Goal: Contribute content

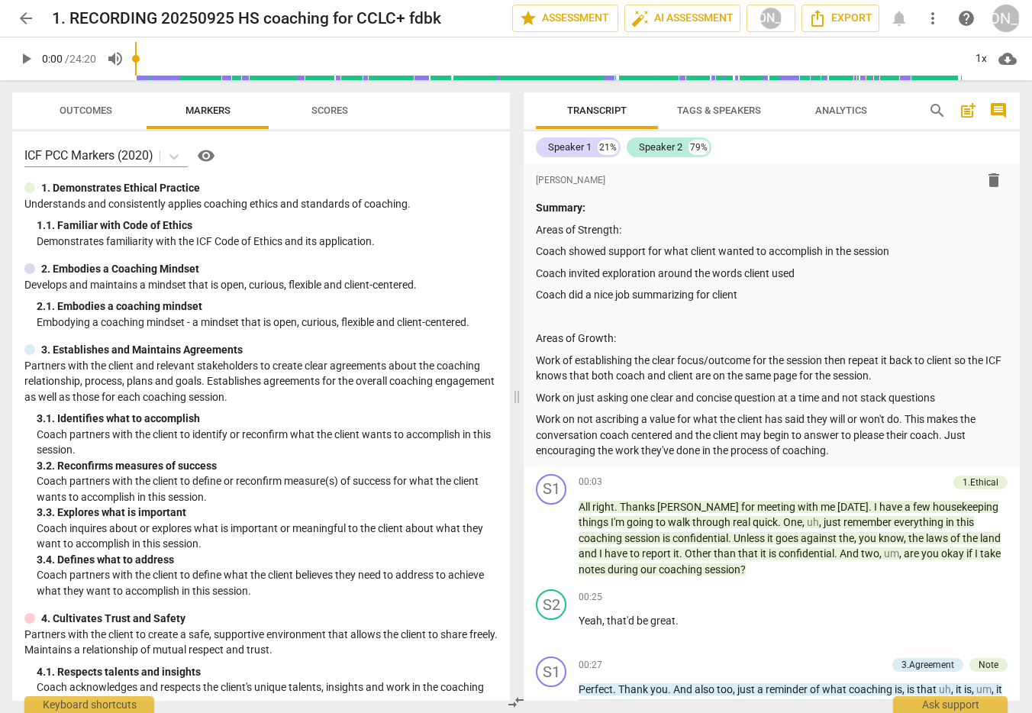
scroll to position [46, 0]
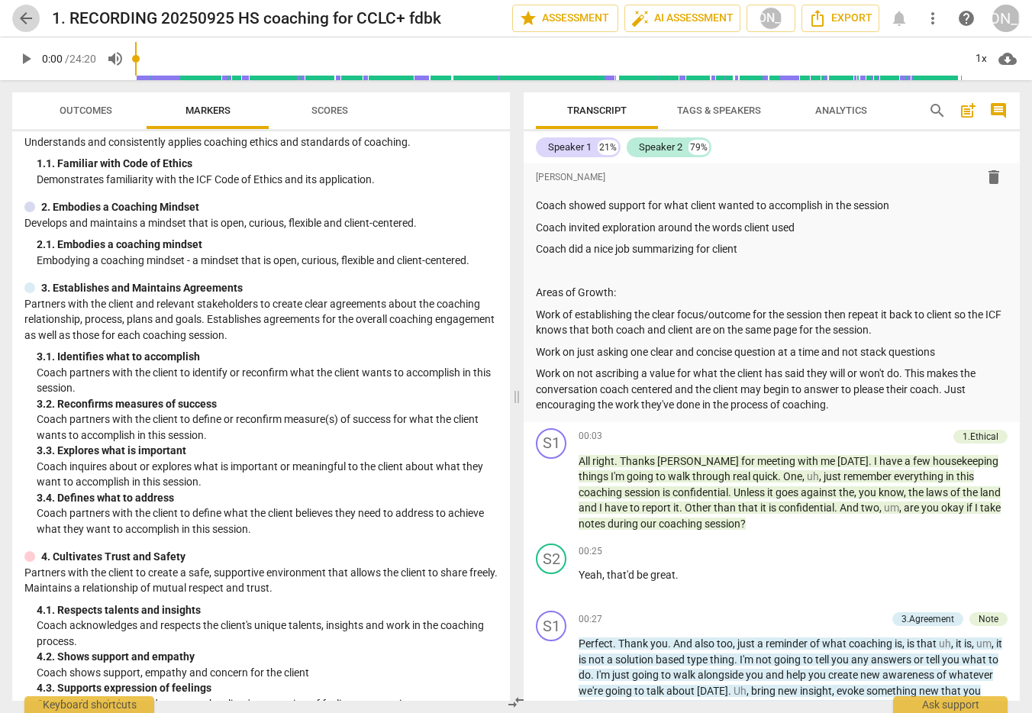
click at [21, 13] on span "arrow_back" at bounding box center [26, 18] width 18 height 18
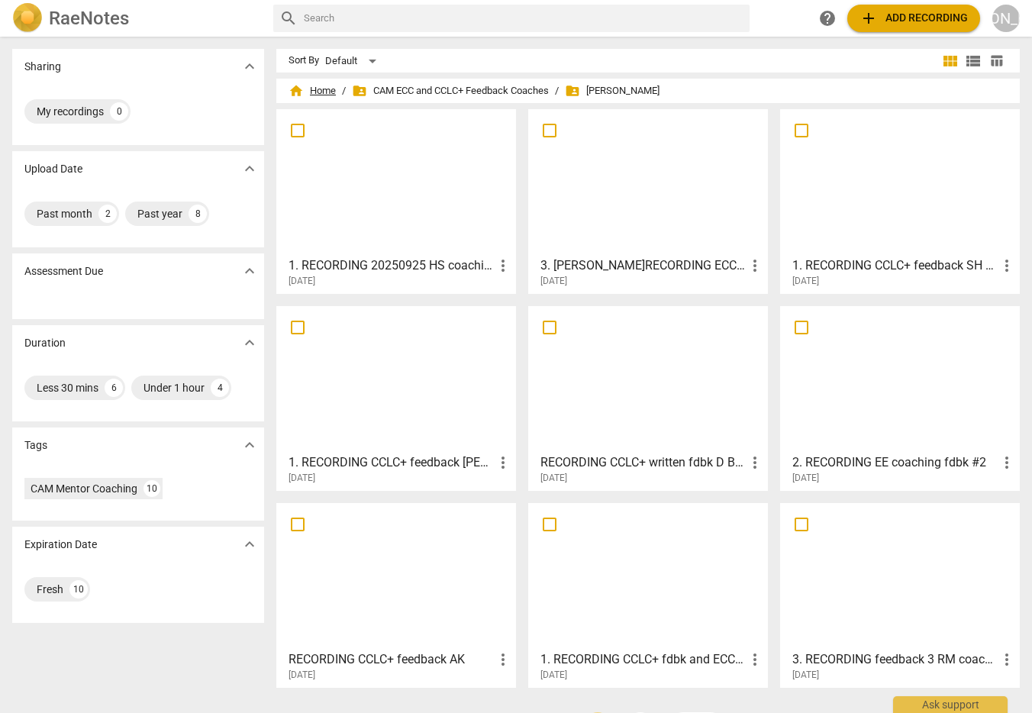
click at [321, 85] on span "home Home" at bounding box center [312, 90] width 47 height 15
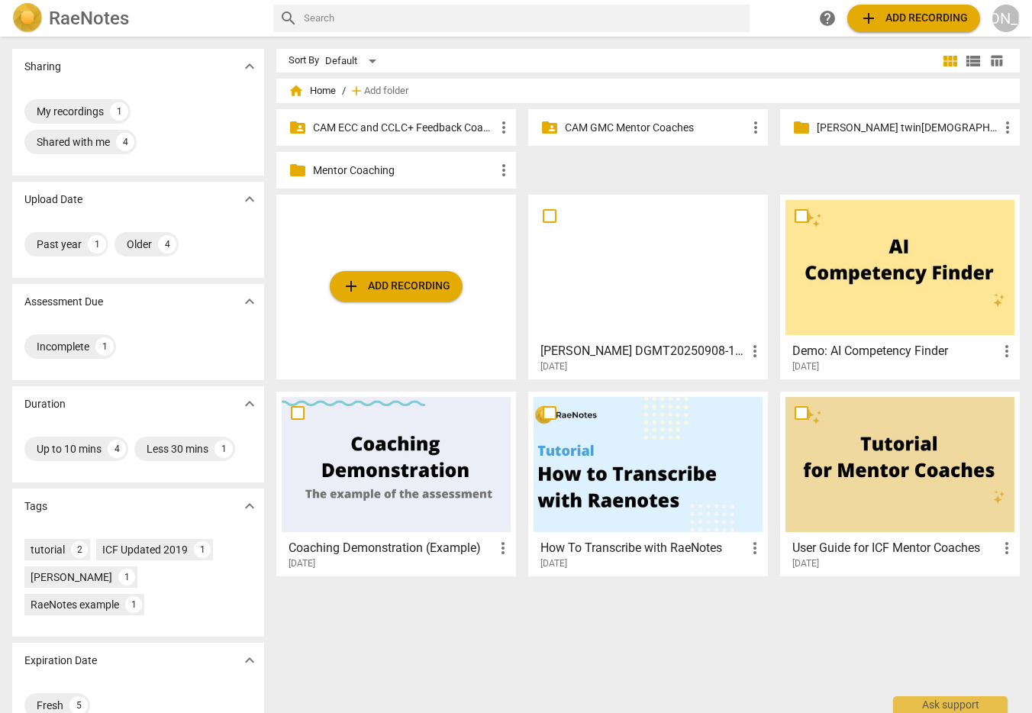
click at [641, 123] on p "CAM GMC Mentor Coaches" at bounding box center [656, 128] width 182 height 16
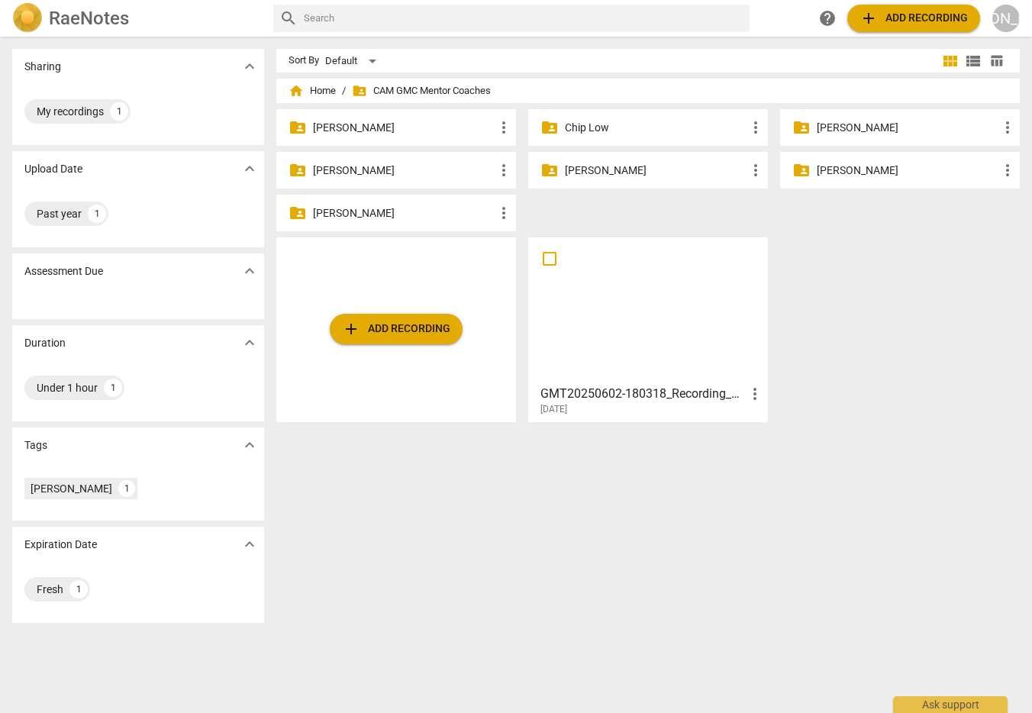
click at [611, 169] on p "[PERSON_NAME]" at bounding box center [656, 171] width 182 height 16
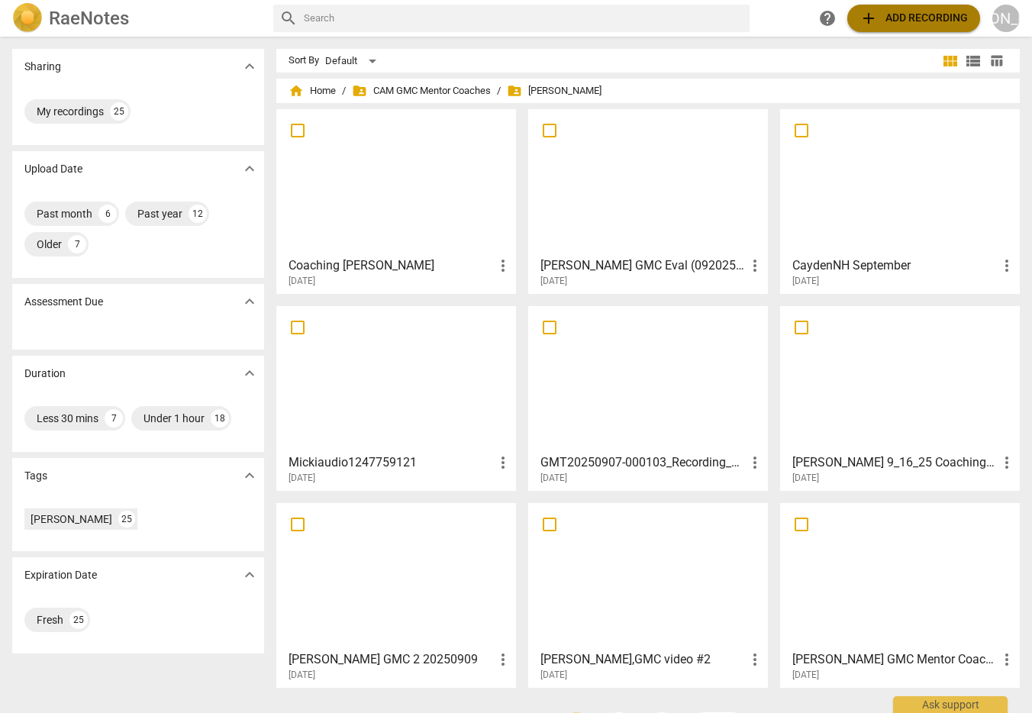
click at [904, 18] on span "add Add recording" at bounding box center [914, 18] width 108 height 18
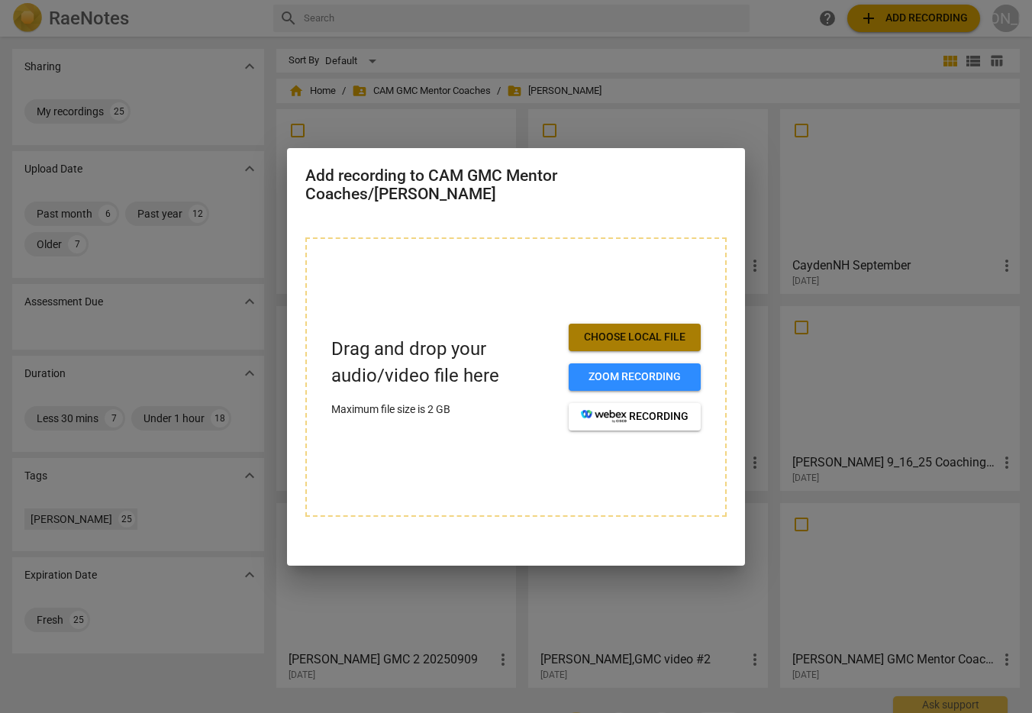
click at [653, 334] on span "Choose local file" at bounding box center [635, 337] width 108 height 15
click at [646, 331] on span "Choose local file" at bounding box center [635, 337] width 108 height 15
click at [615, 335] on span "Choose local file" at bounding box center [635, 337] width 108 height 15
click at [606, 331] on span "Choose local file" at bounding box center [635, 337] width 108 height 15
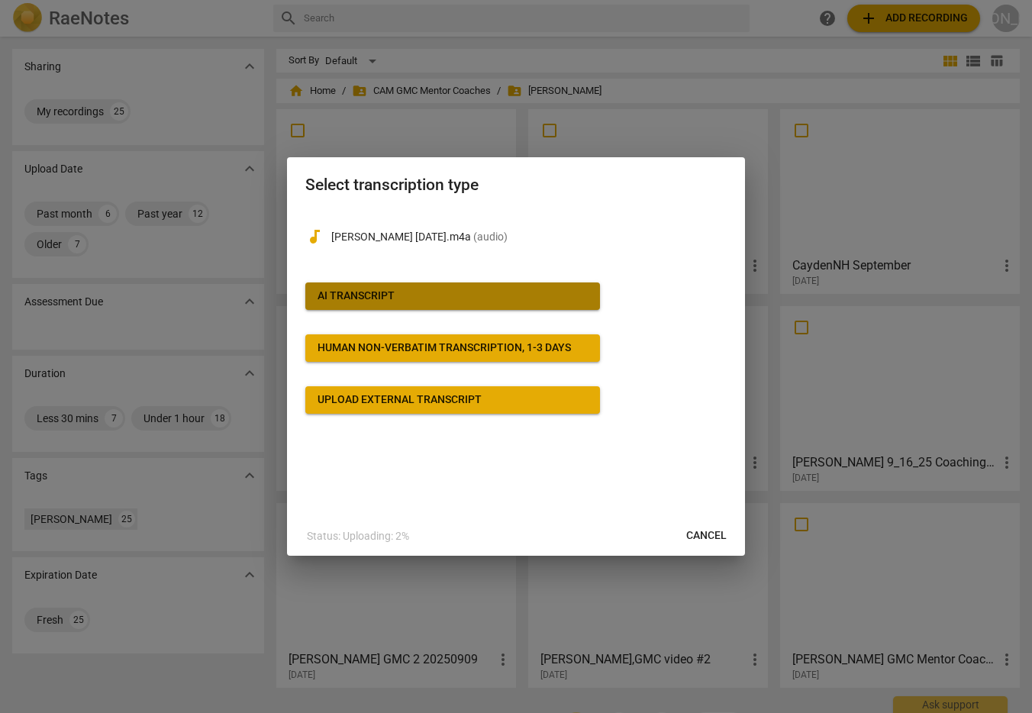
click at [476, 286] on button "AI Transcript" at bounding box center [452, 296] width 295 height 27
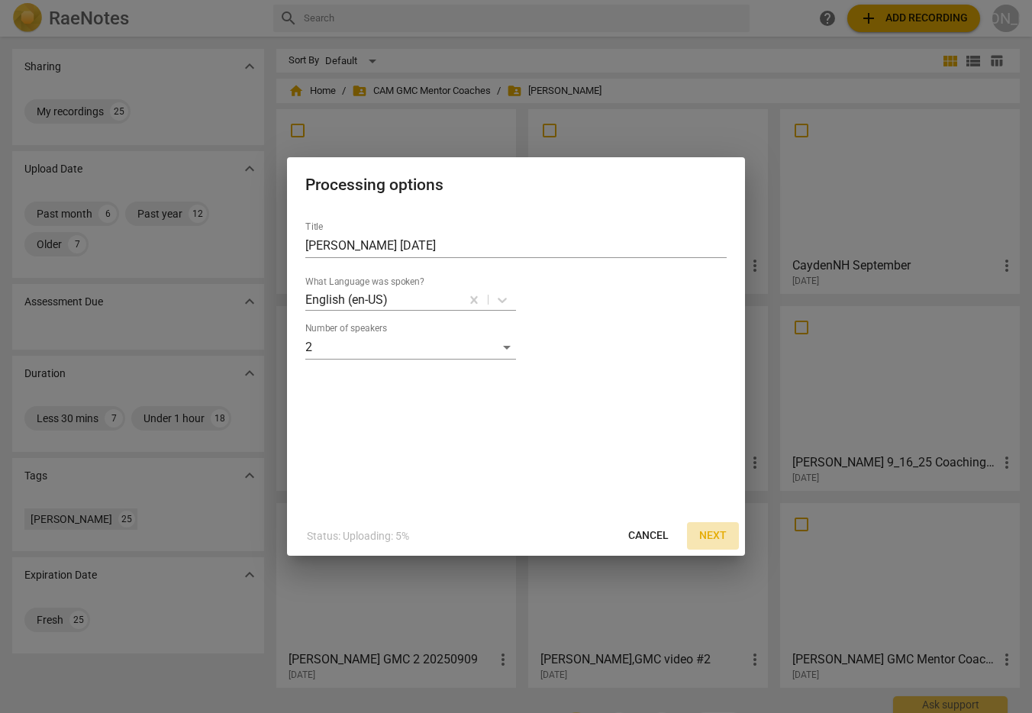
click at [713, 532] on span "Next" at bounding box center [712, 535] width 27 height 15
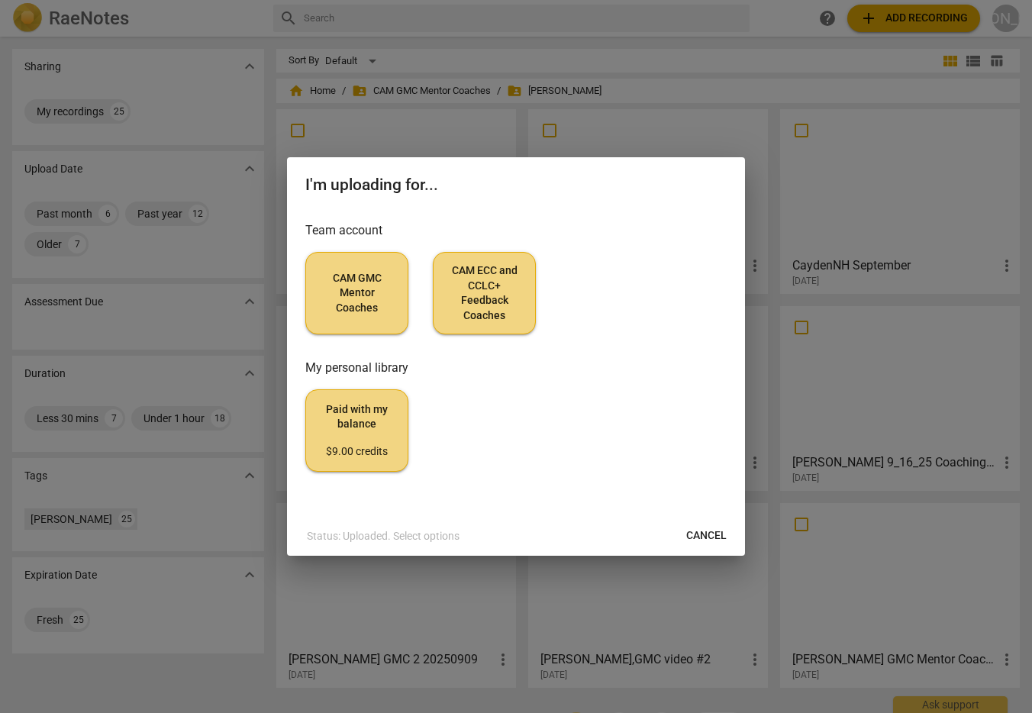
click at [355, 296] on span "CAM GMC Mentor Coaches" at bounding box center [356, 293] width 77 height 45
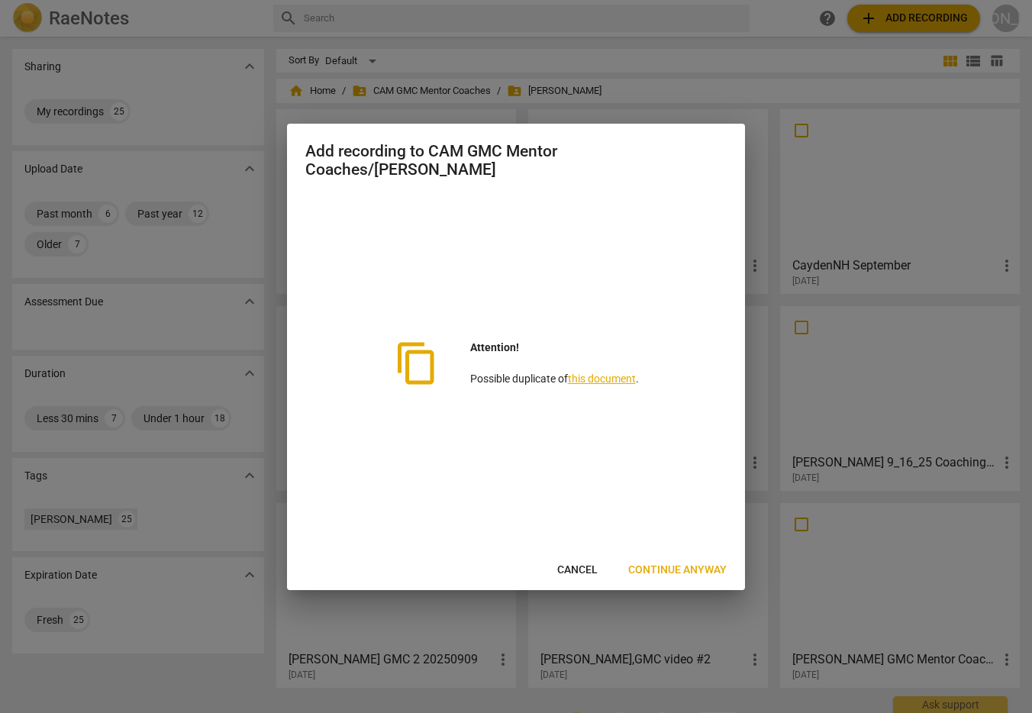
click at [680, 567] on span "Continue anyway" at bounding box center [677, 570] width 98 height 15
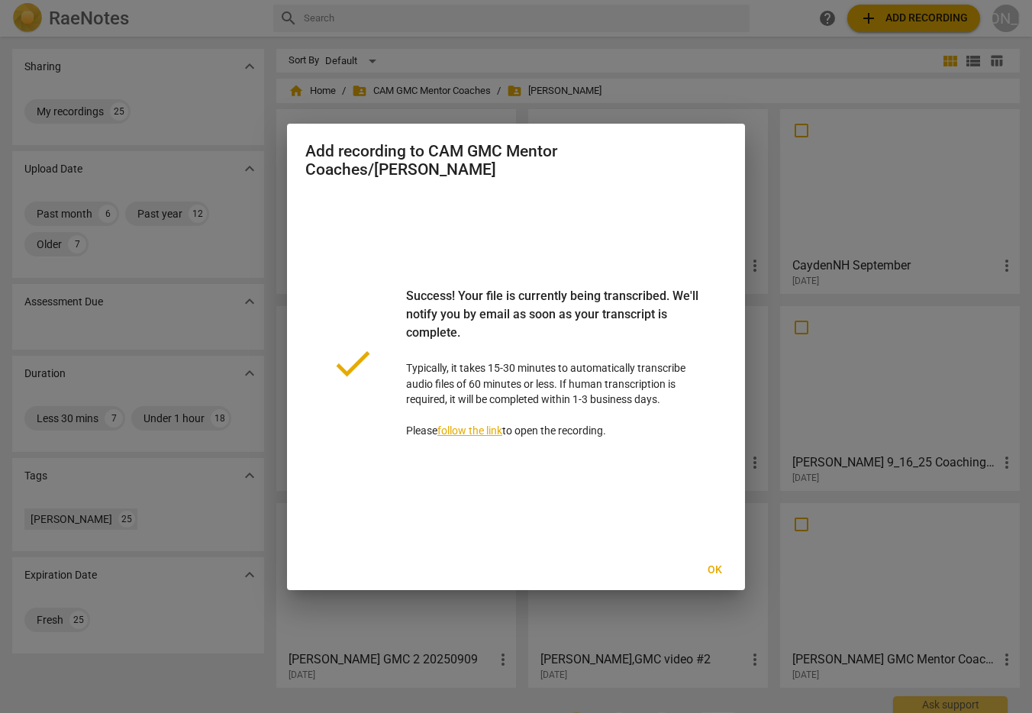
click at [715, 563] on span "Ok" at bounding box center [714, 570] width 24 height 15
